Goal: Check status: Check status

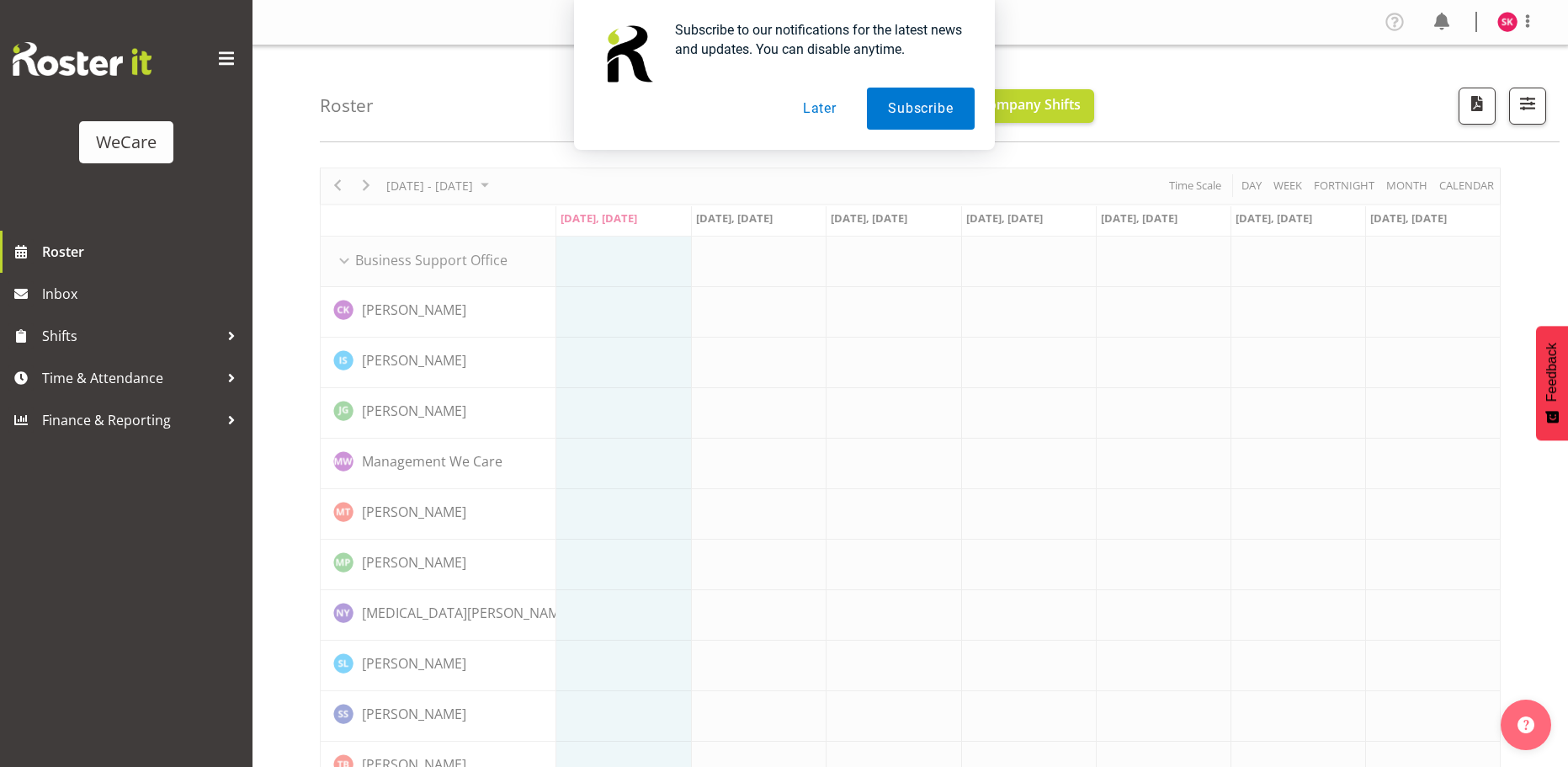
click at [840, 112] on button "Later" at bounding box center [820, 108] width 76 height 42
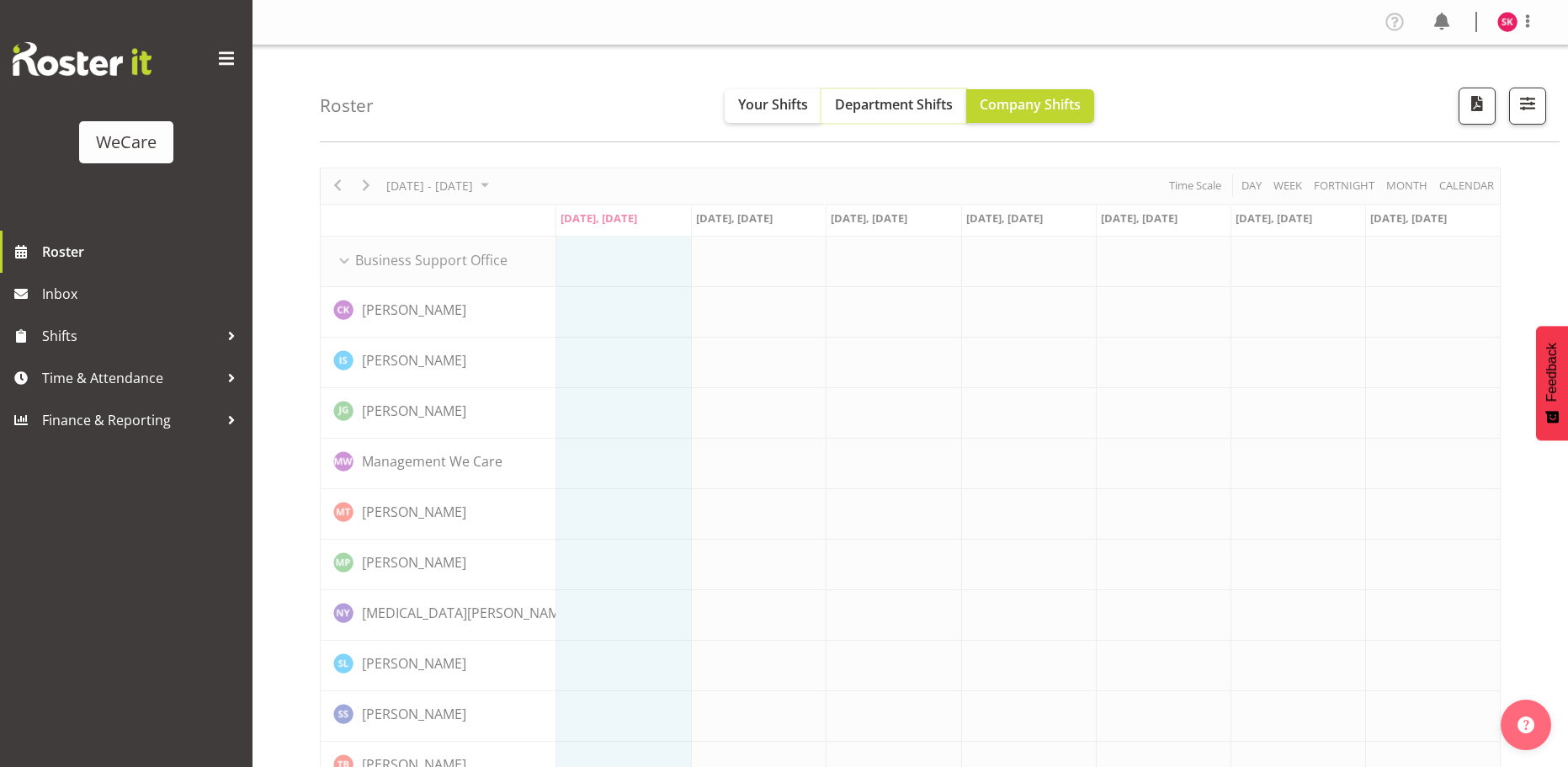
click at [863, 105] on span "Department Shifts" at bounding box center [893, 104] width 117 height 18
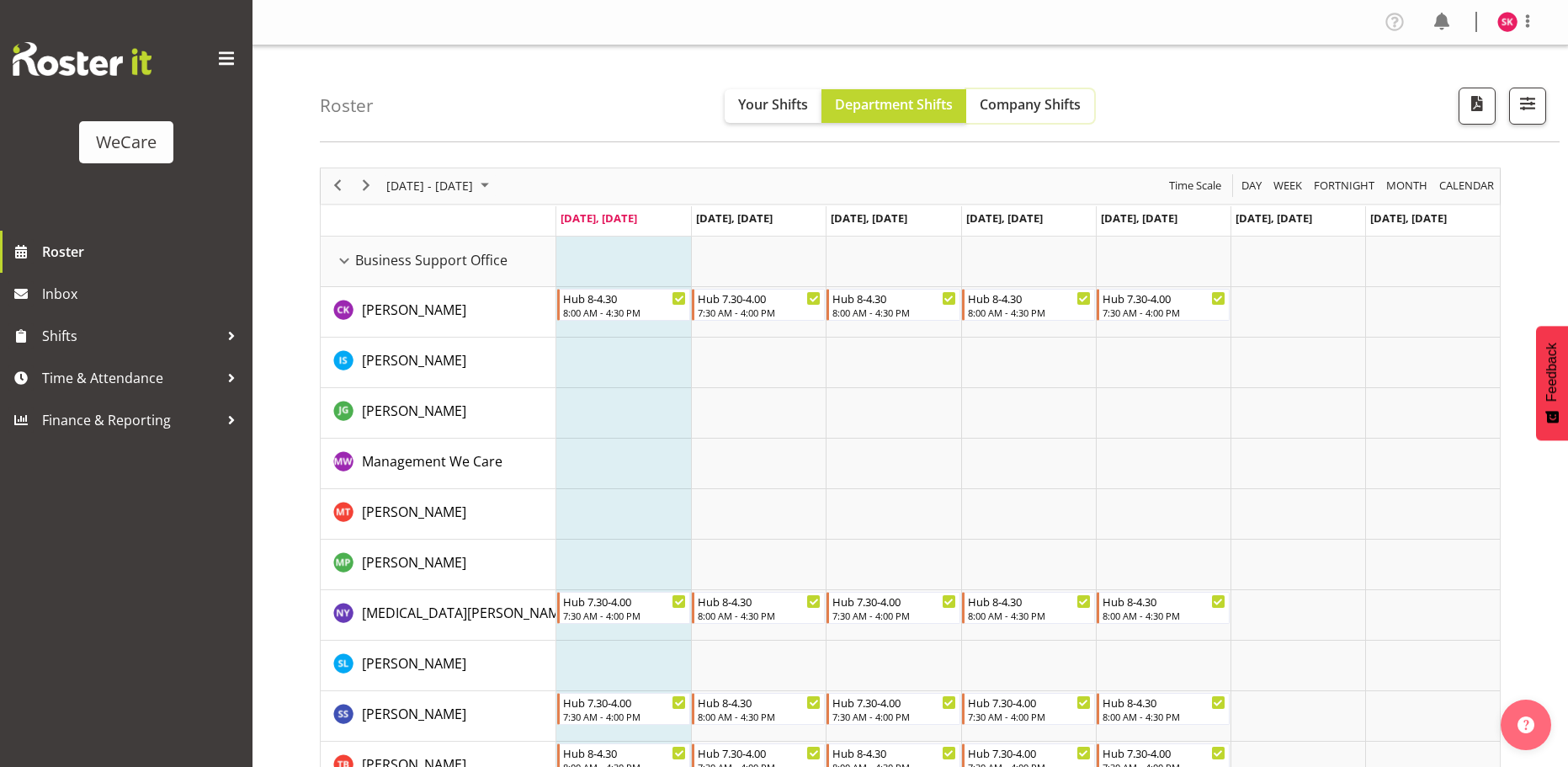
click at [1018, 103] on span "Company Shifts" at bounding box center [1031, 104] width 101 height 18
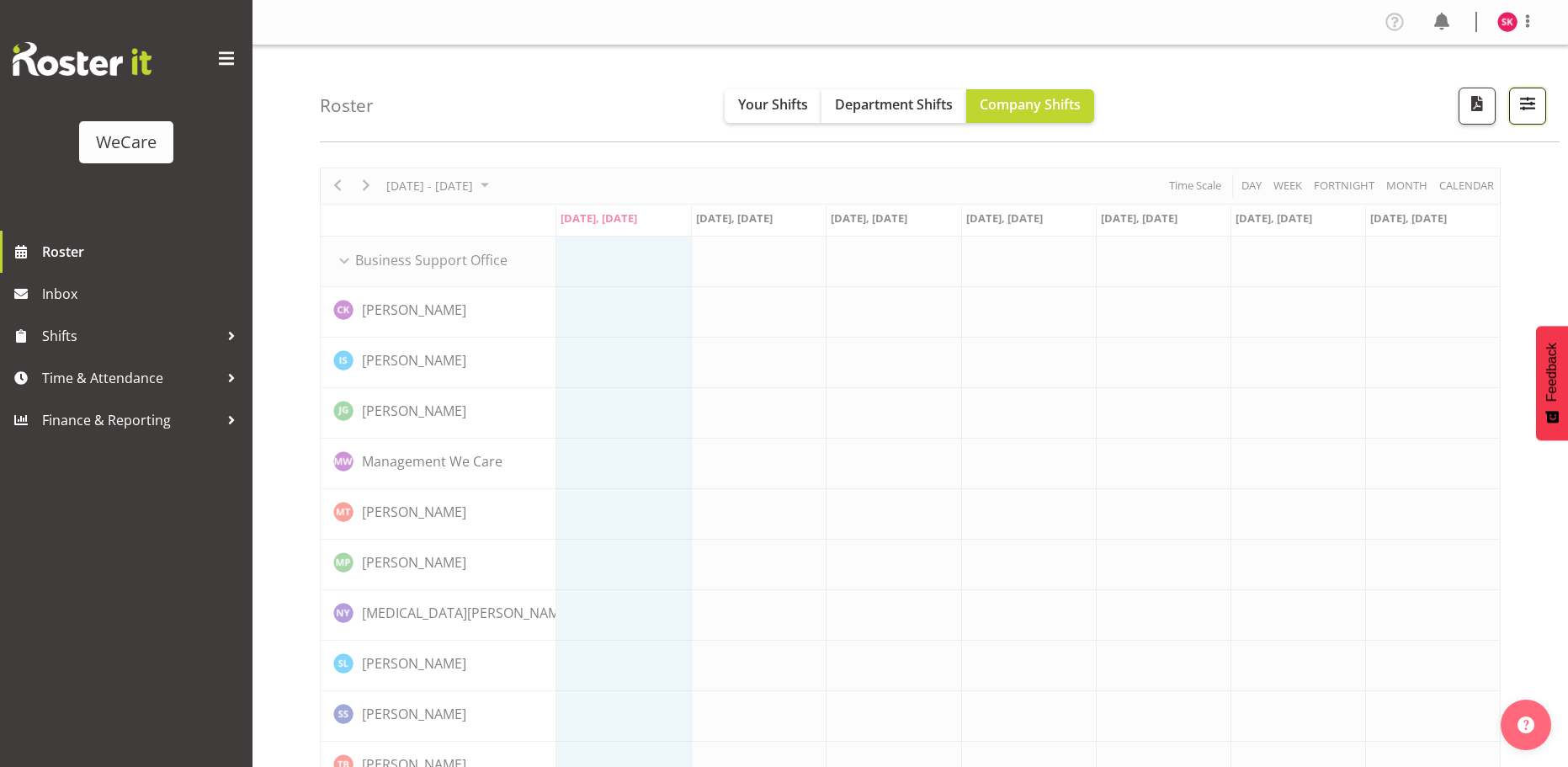
click at [1511, 98] on button "button" at bounding box center [1527, 106] width 37 height 37
click at [1414, 161] on span "All Locations" at bounding box center [1421, 157] width 92 height 20
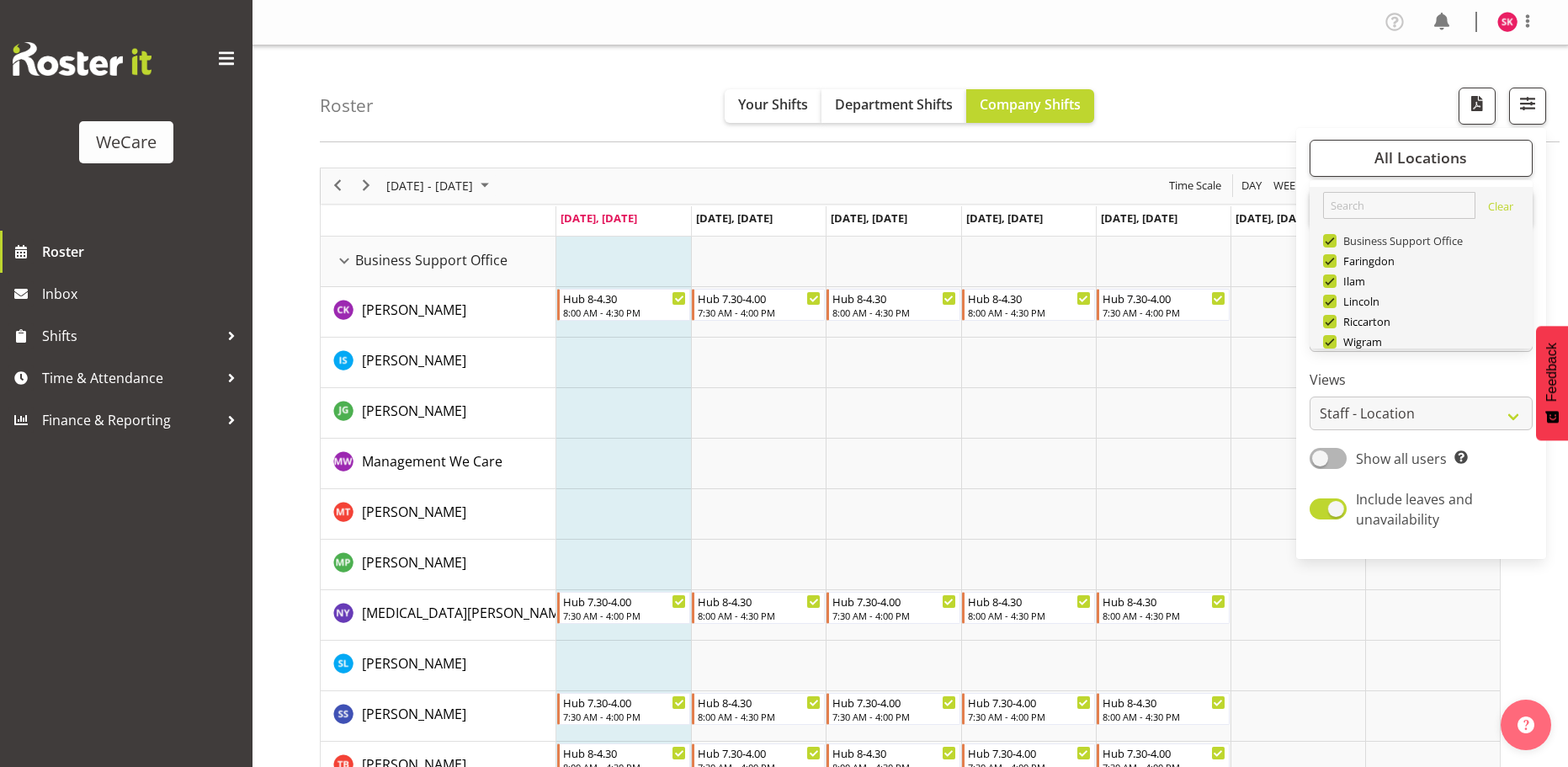
click at [1337, 237] on span at bounding box center [1330, 240] width 14 height 14
click at [1334, 237] on input "Business Support Office" at bounding box center [1329, 240] width 11 height 11
checkbox input "false"
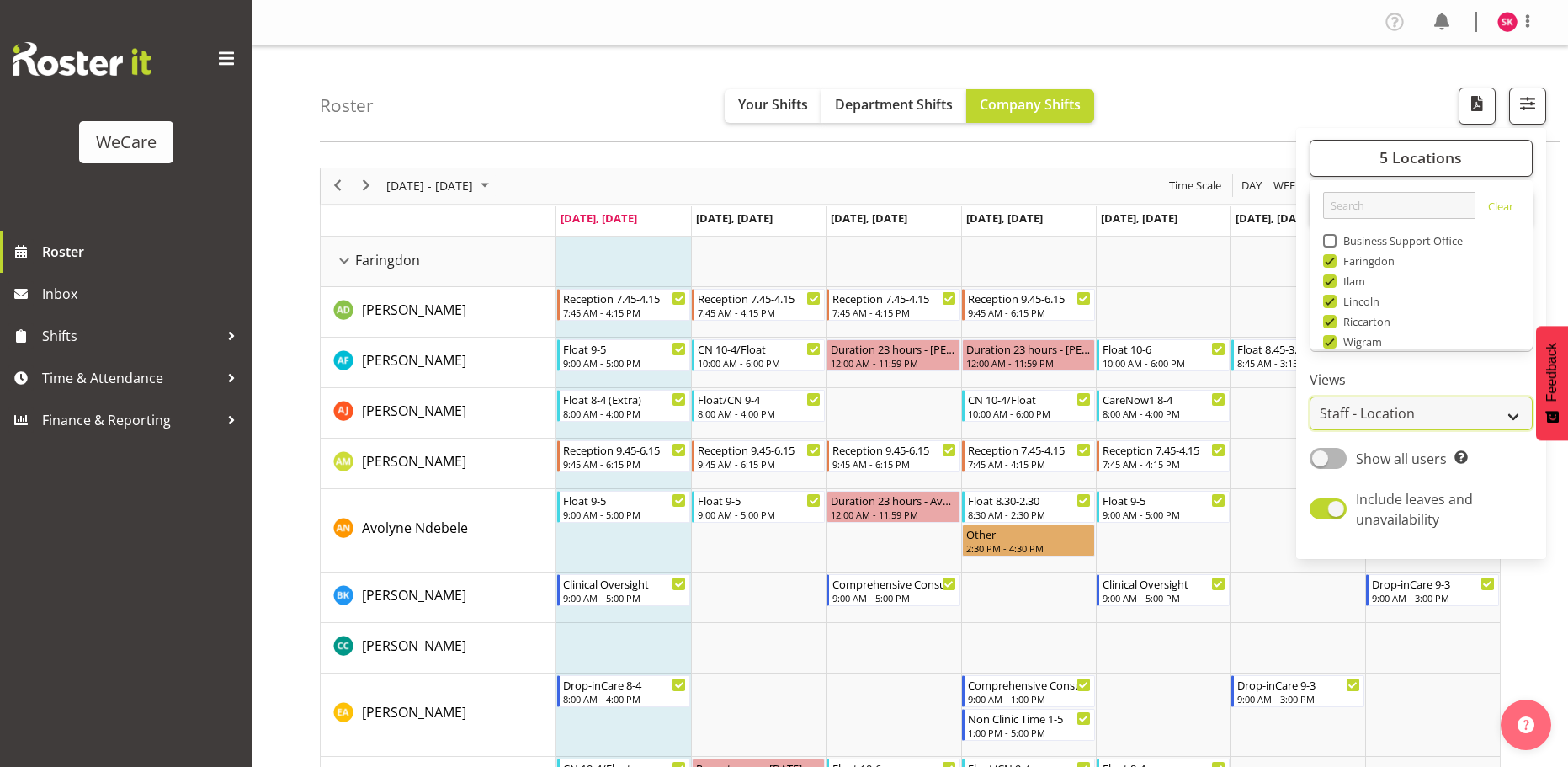
click at [1427, 408] on select "Staff Role Shift - Horizontal Shift - Vertical Staff - Location" at bounding box center [1421, 413] width 223 height 33
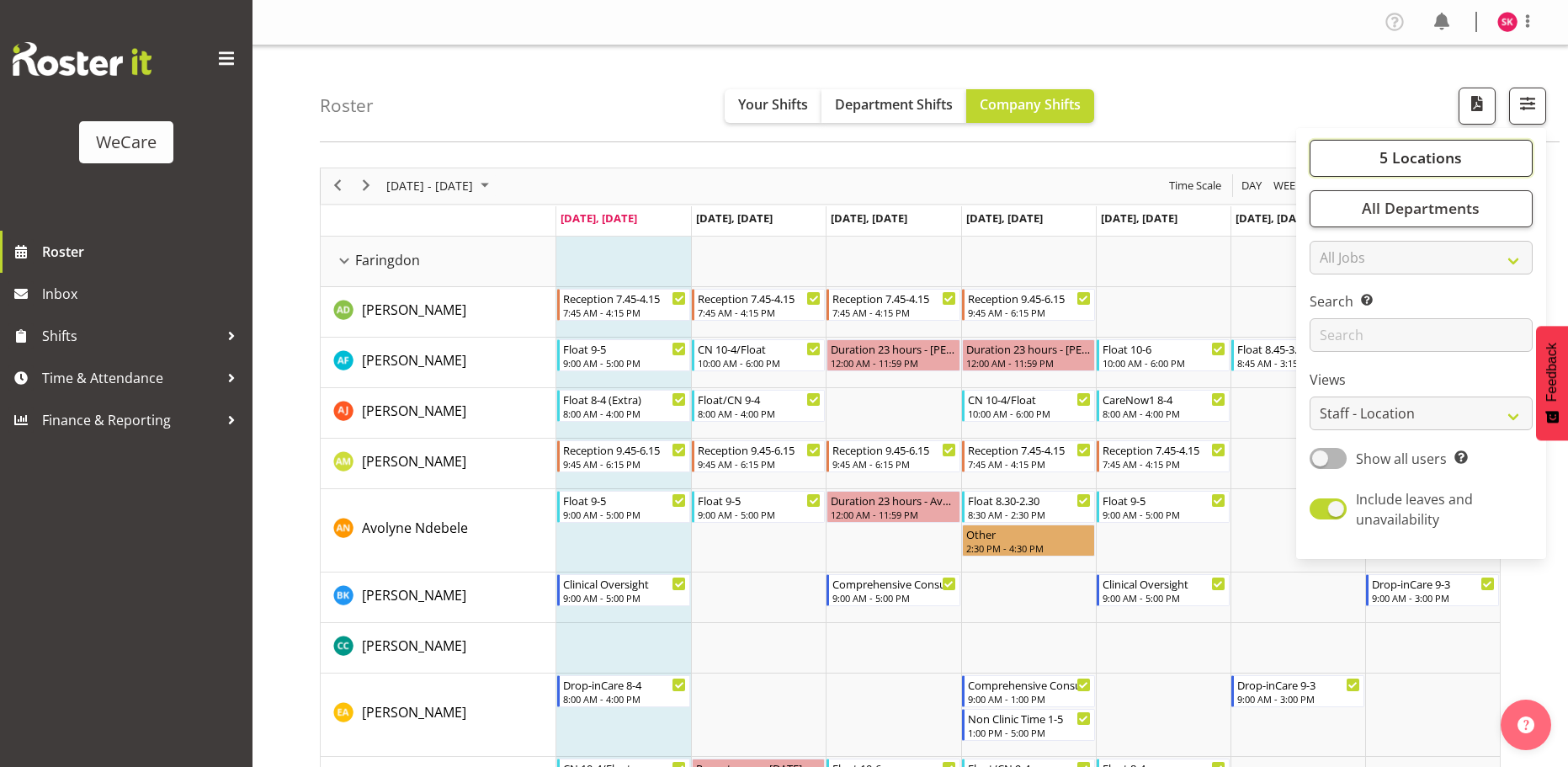
click at [1366, 160] on button "5 Locations" at bounding box center [1421, 158] width 223 height 37
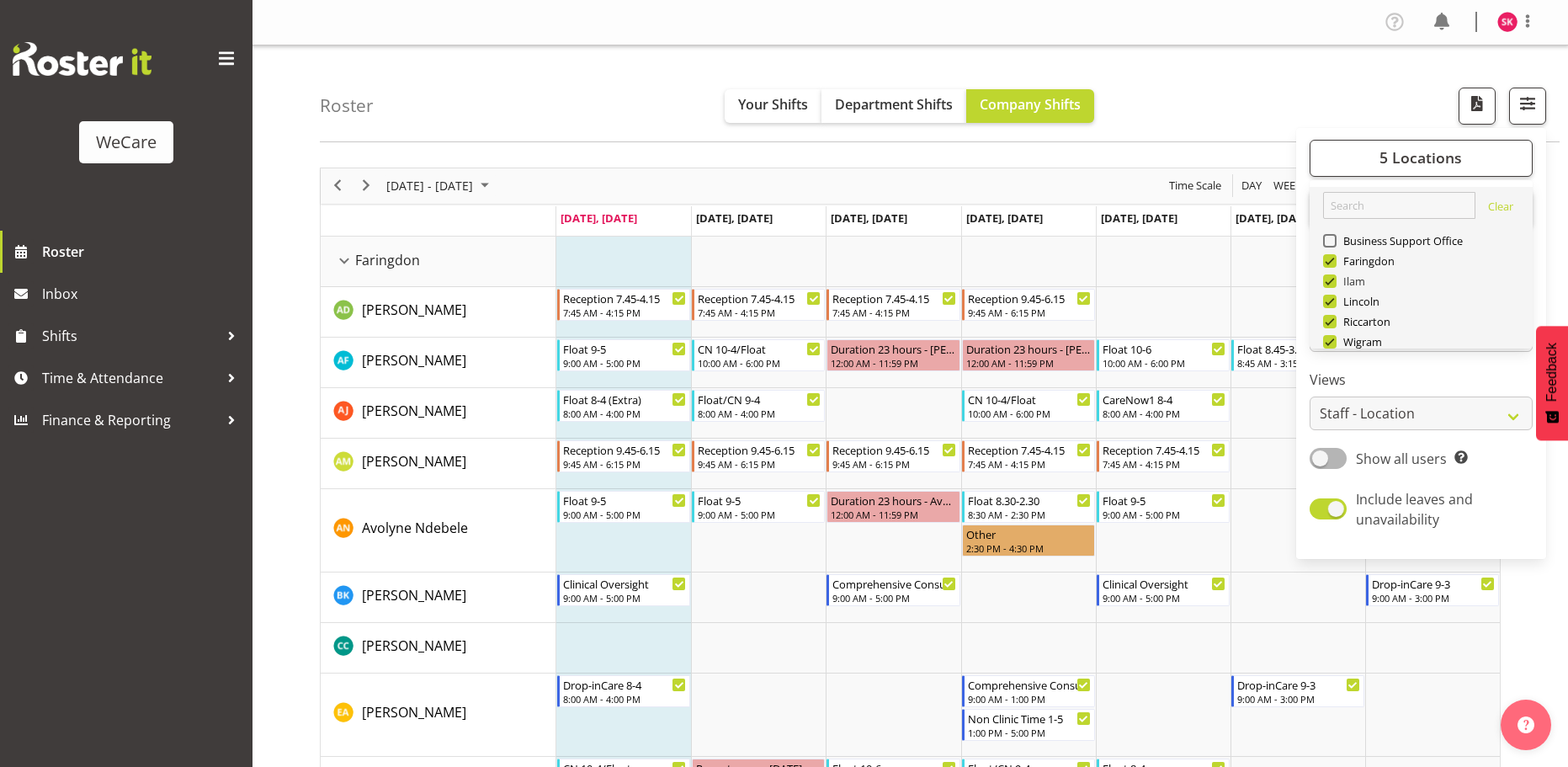
click at [1333, 284] on span at bounding box center [1330, 281] width 14 height 14
click at [1333, 284] on input "Ilam" at bounding box center [1329, 281] width 11 height 11
checkbox input "false"
click at [1332, 305] on span at bounding box center [1330, 301] width 14 height 14
click at [1332, 305] on input "Lincoln" at bounding box center [1329, 301] width 11 height 11
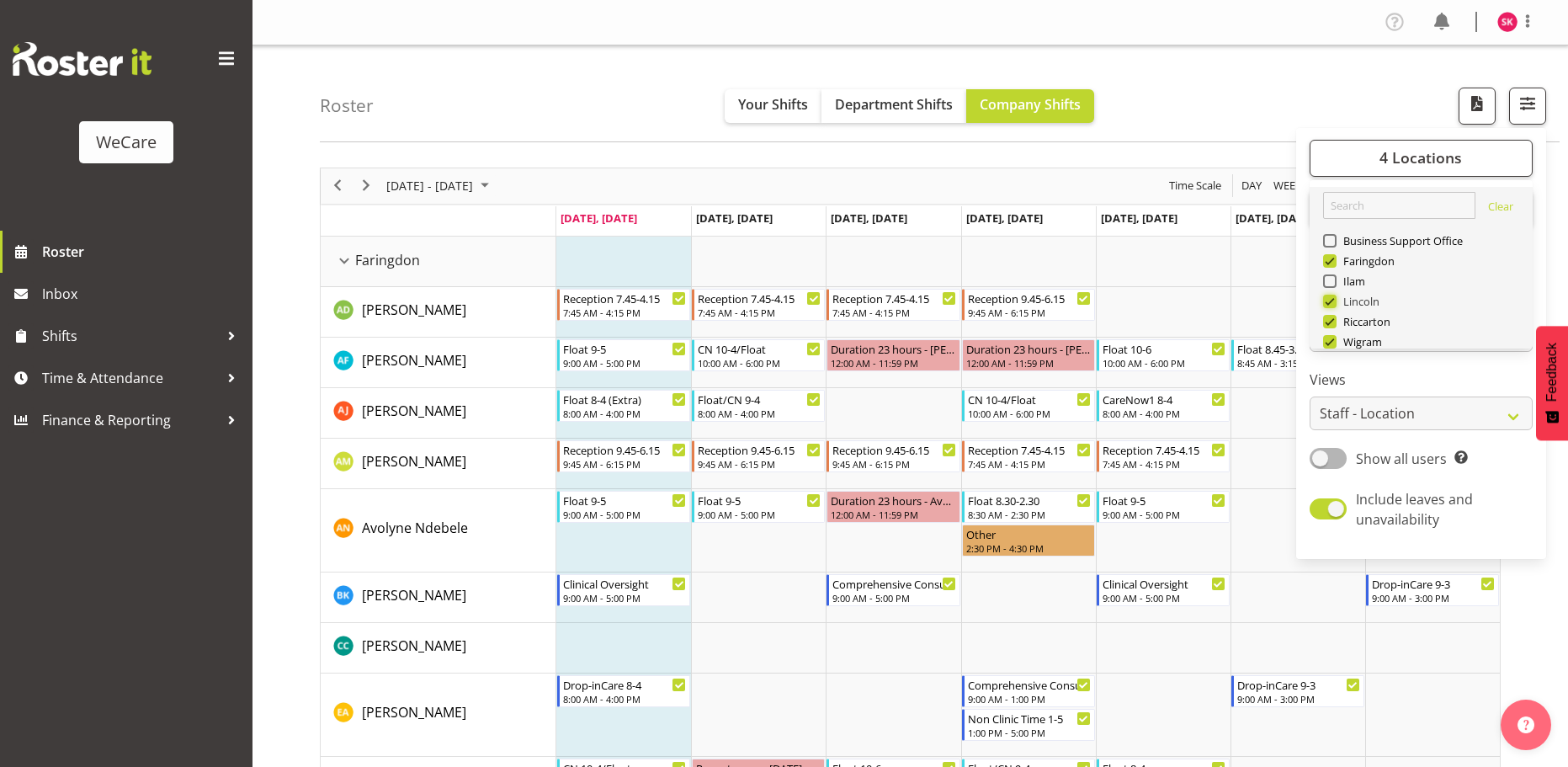
checkbox input "false"
click at [1334, 323] on span at bounding box center [1330, 321] width 14 height 14
click at [1334, 323] on input "Riccarton" at bounding box center [1329, 321] width 11 height 11
checkbox input "false"
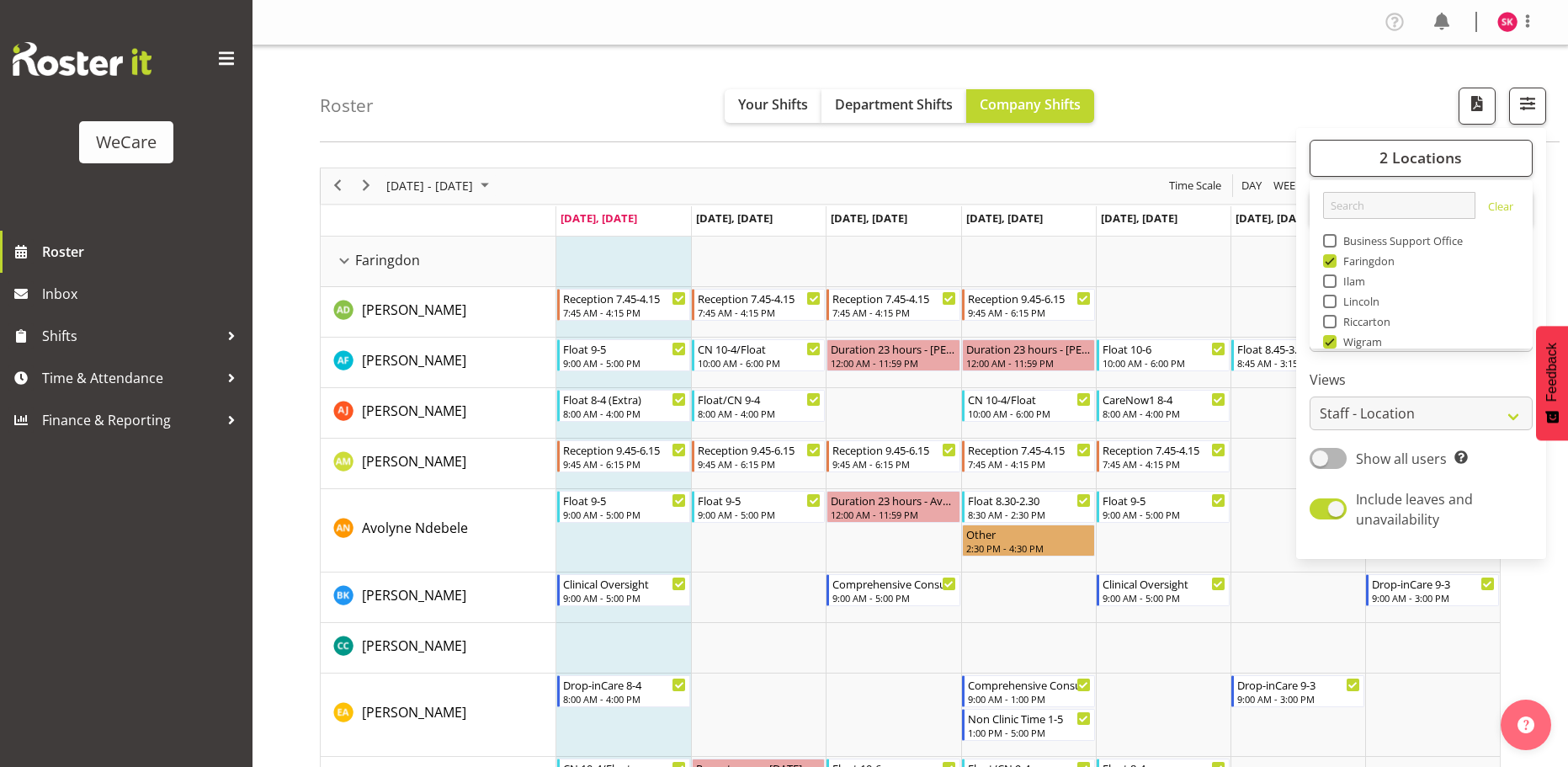
click at [1329, 341] on span at bounding box center [1330, 341] width 14 height 14
click at [1329, 341] on input "Wigram" at bounding box center [1329, 341] width 11 height 11
checkbox input "false"
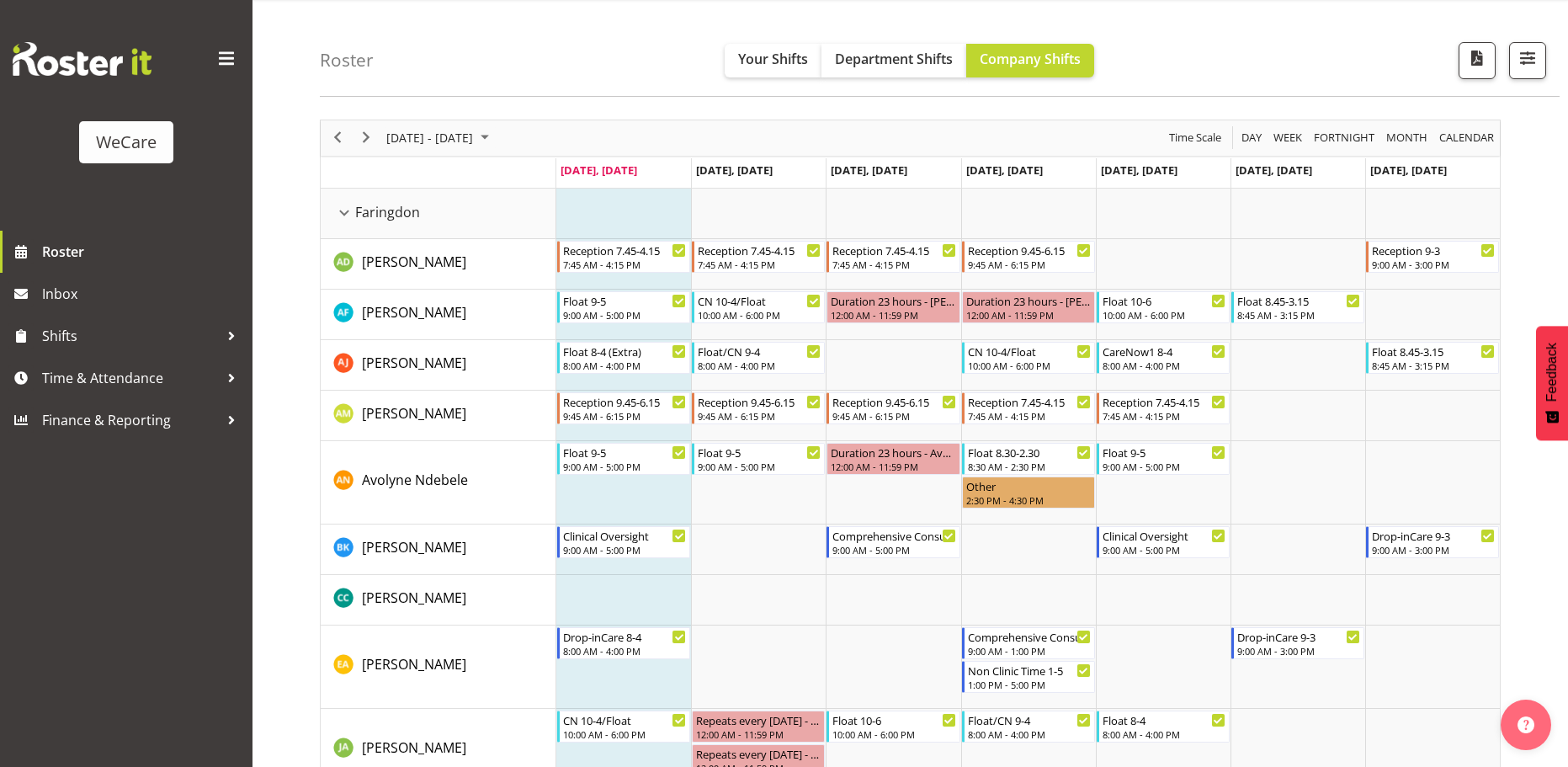
scroll to position [31, 0]
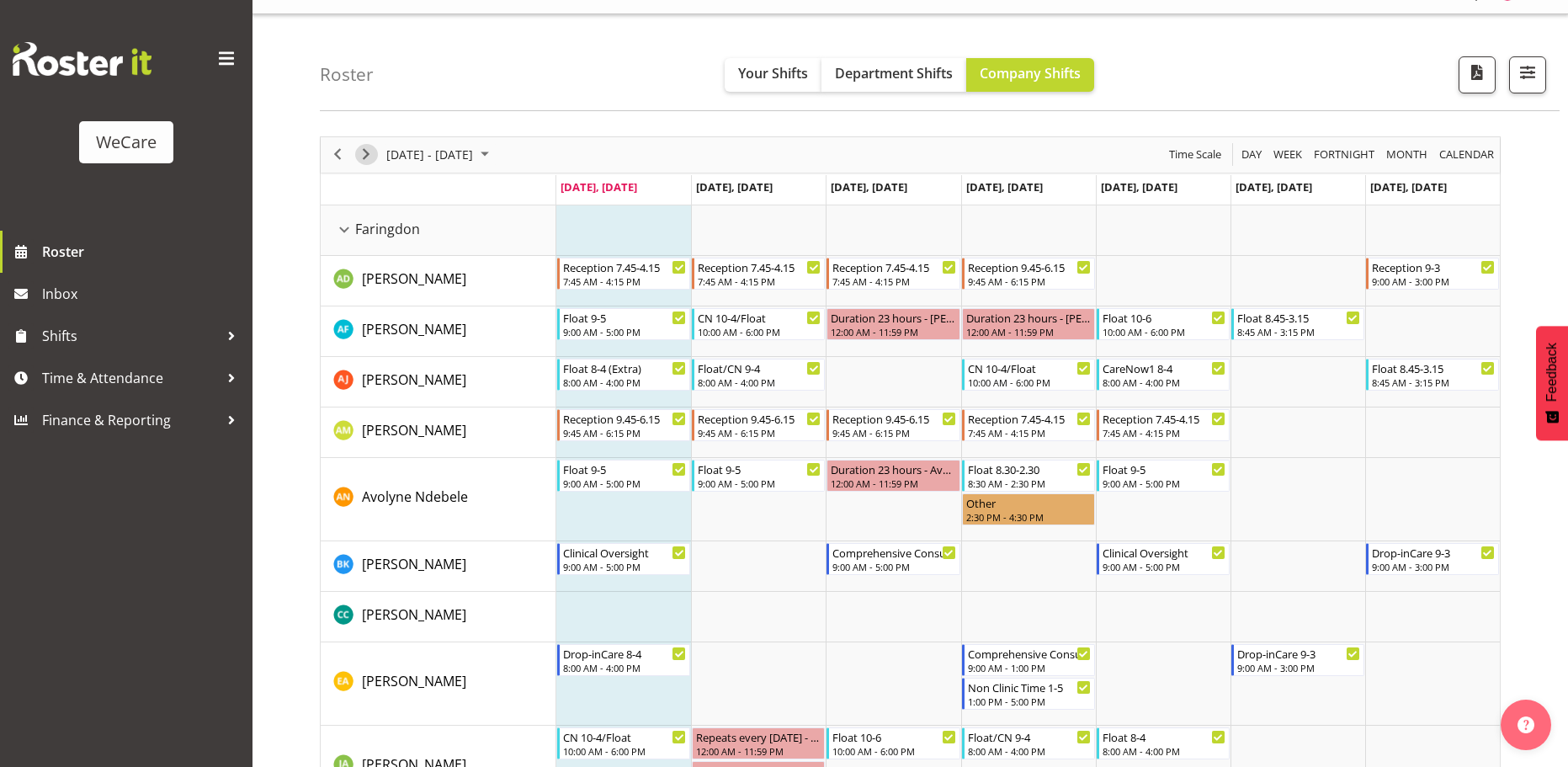
click at [364, 152] on span "Next" at bounding box center [366, 154] width 20 height 21
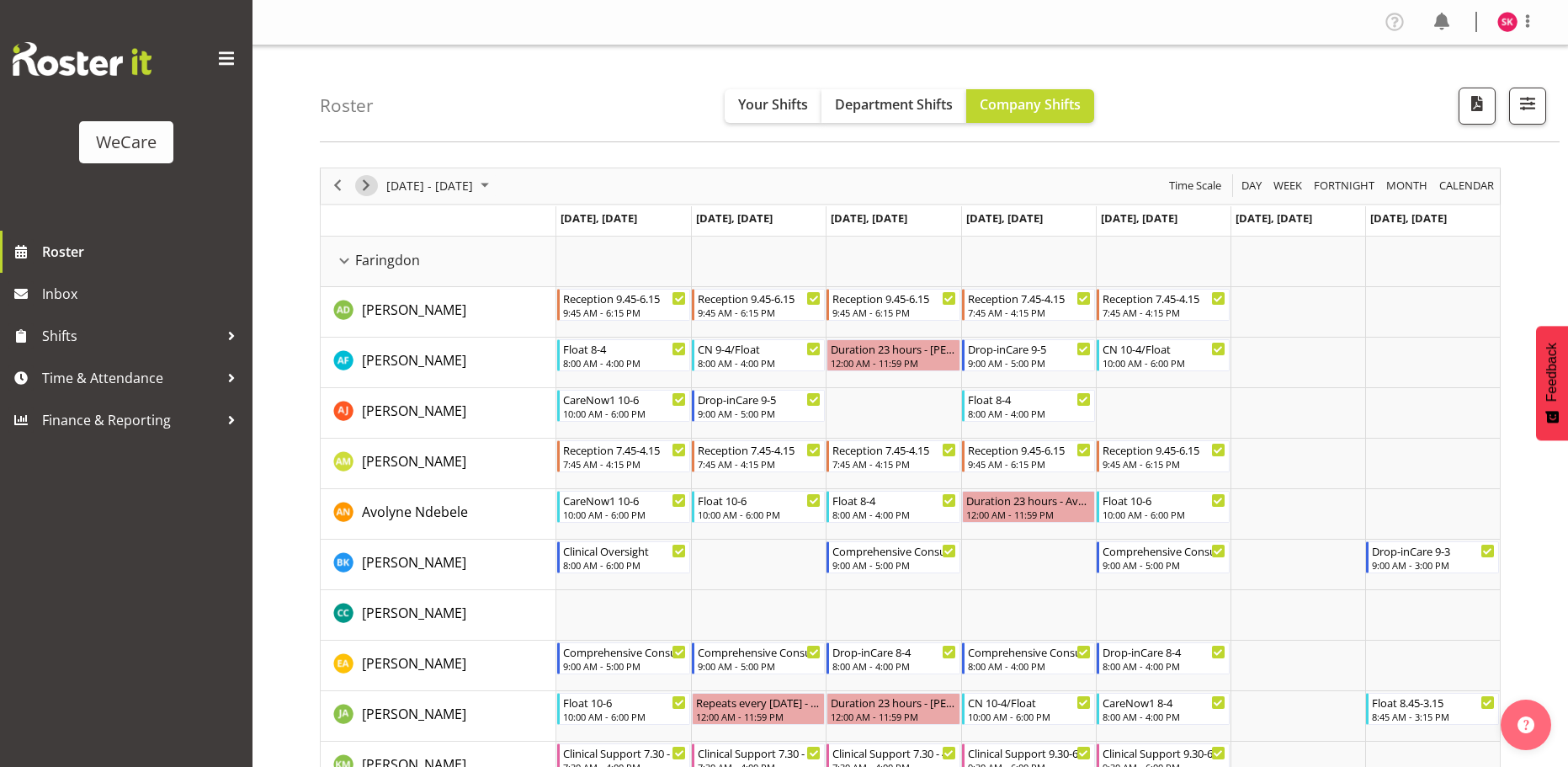
click at [370, 182] on span "Next" at bounding box center [366, 185] width 20 height 21
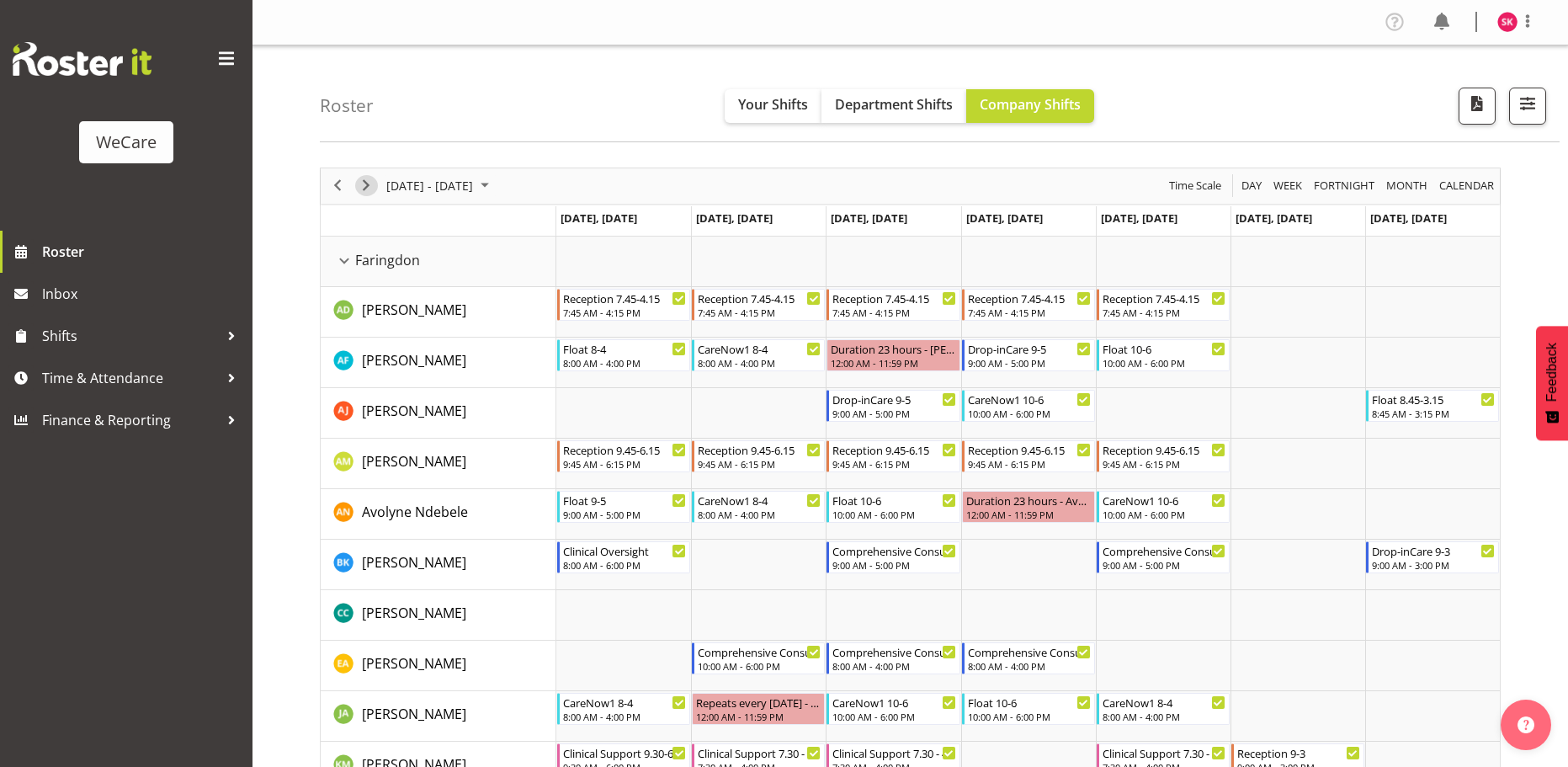
click at [365, 192] on span "Next" at bounding box center [366, 185] width 20 height 21
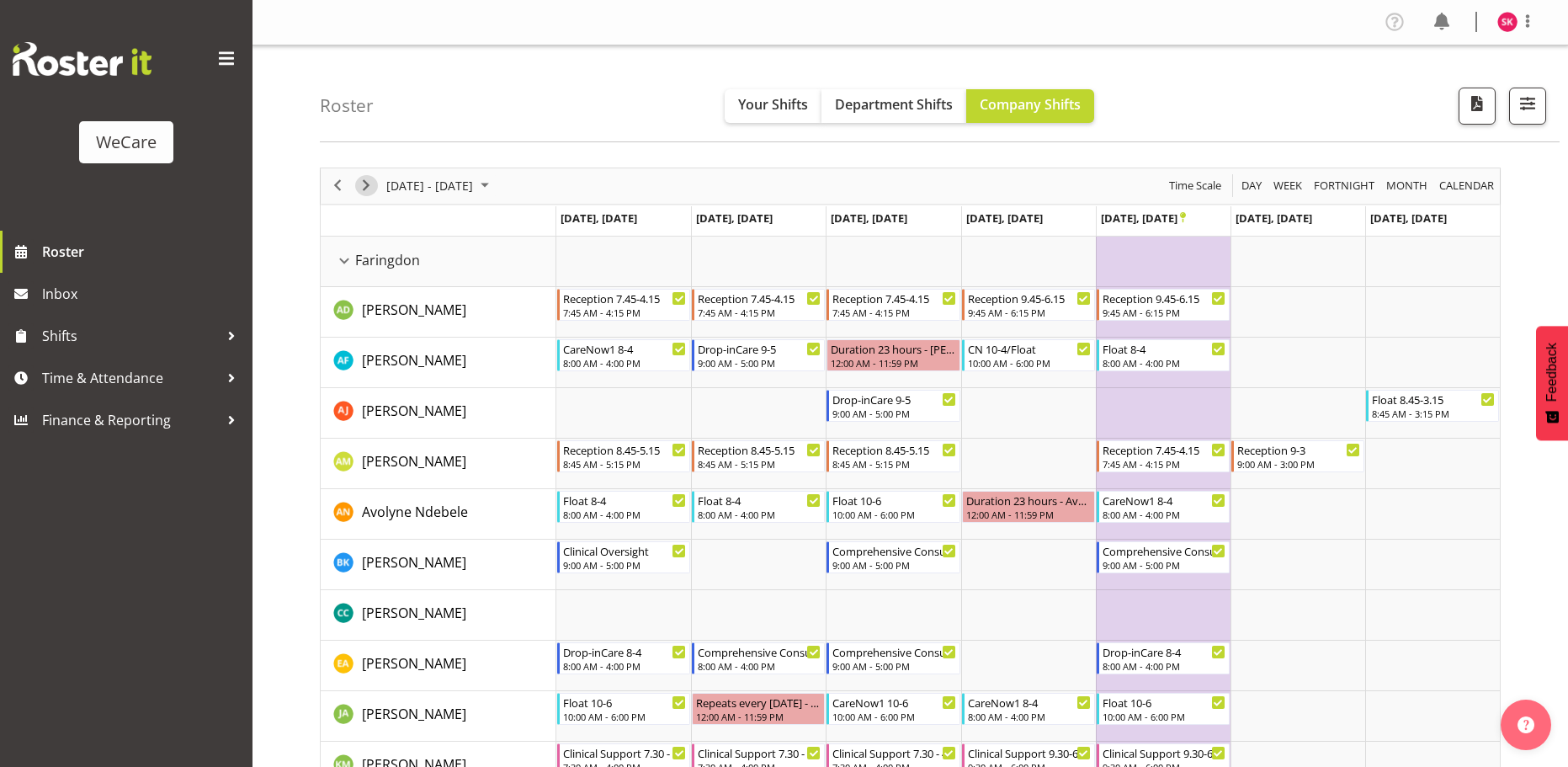
click at [364, 181] on span "Next" at bounding box center [366, 185] width 20 height 21
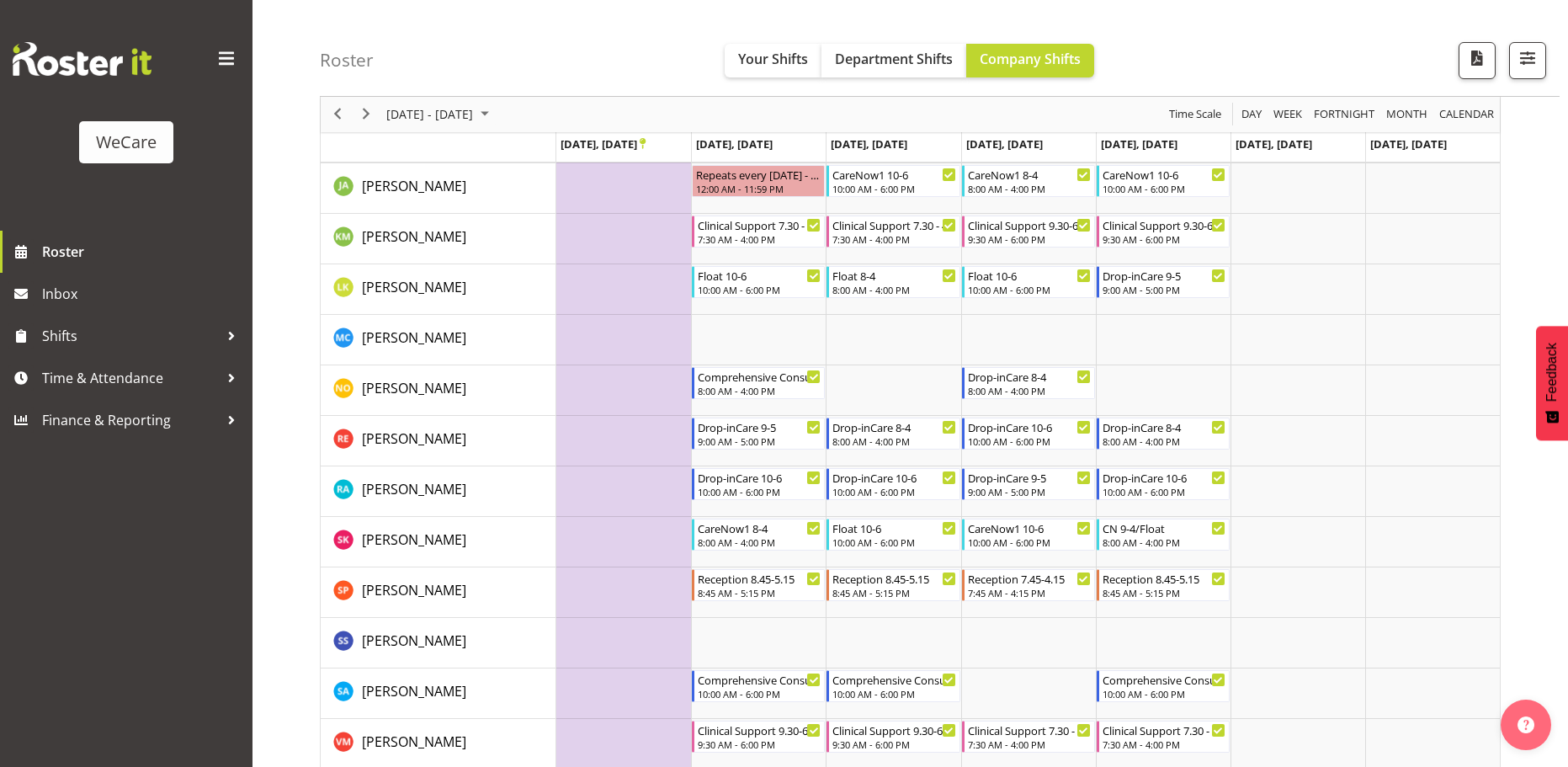
scroll to position [673, 0]
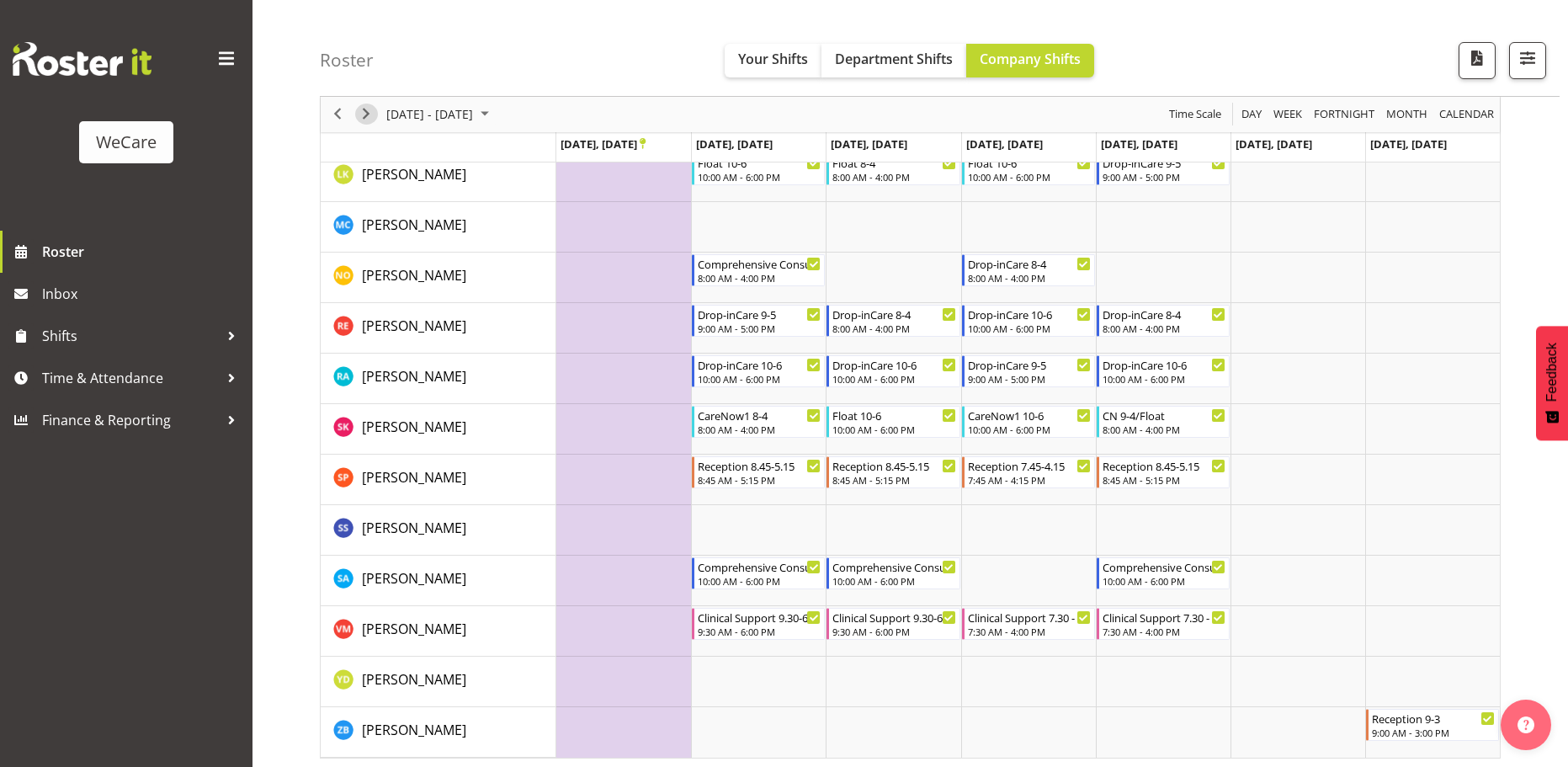
click at [372, 114] on span "Next" at bounding box center [366, 115] width 20 height 21
